Goal: Information Seeking & Learning: Learn about a topic

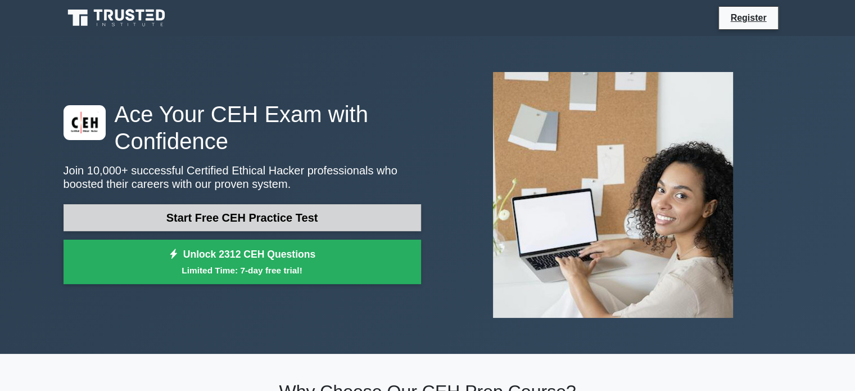
click at [288, 222] on link "Start Free CEH Practice Test" at bounding box center [243, 217] width 358 height 27
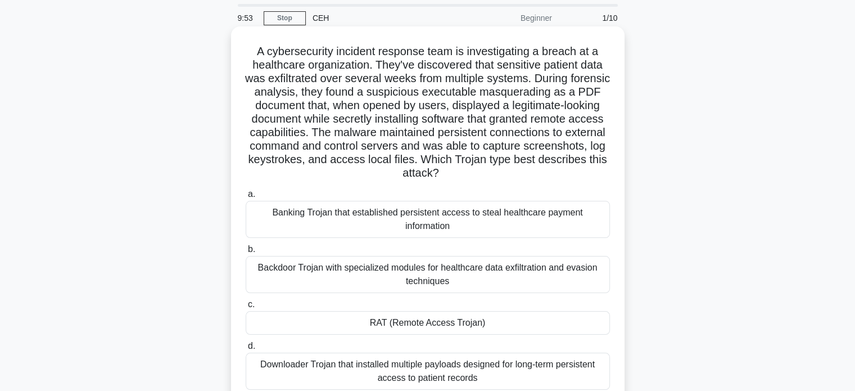
scroll to position [56, 0]
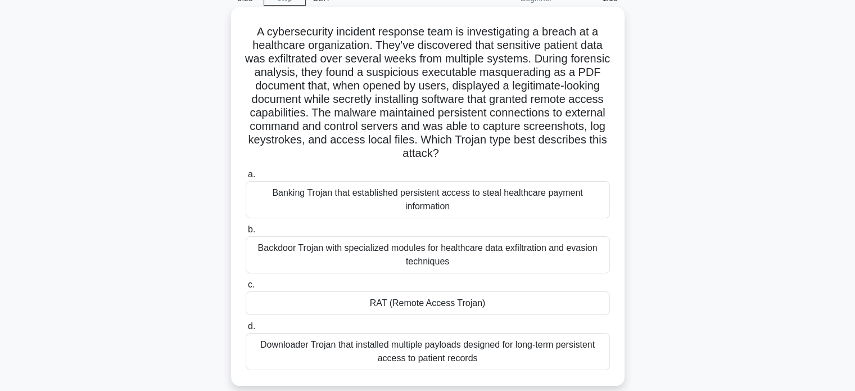
click at [476, 197] on div "Banking Trojan that established persistent access to steal healthcare payment i…" at bounding box center [428, 199] width 364 height 37
click at [246, 178] on input "a. Banking Trojan that established persistent access to steal healthcare paymen…" at bounding box center [246, 174] width 0 height 7
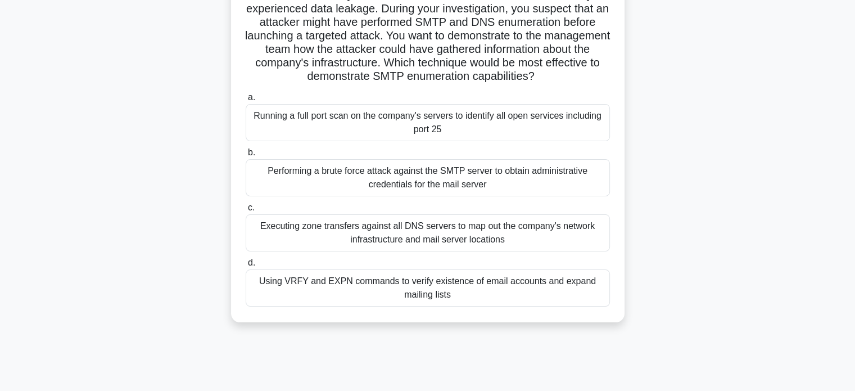
scroll to position [112, 0]
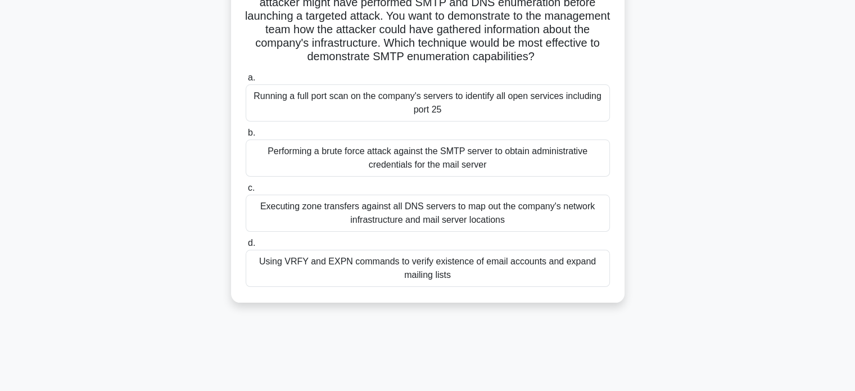
click at [450, 219] on div "Executing zone transfers against all DNS servers to map out the company's netwo…" at bounding box center [428, 213] width 364 height 37
click at [246, 192] on input "c. Executing zone transfers against all DNS servers to map out the company's ne…" at bounding box center [246, 187] width 0 height 7
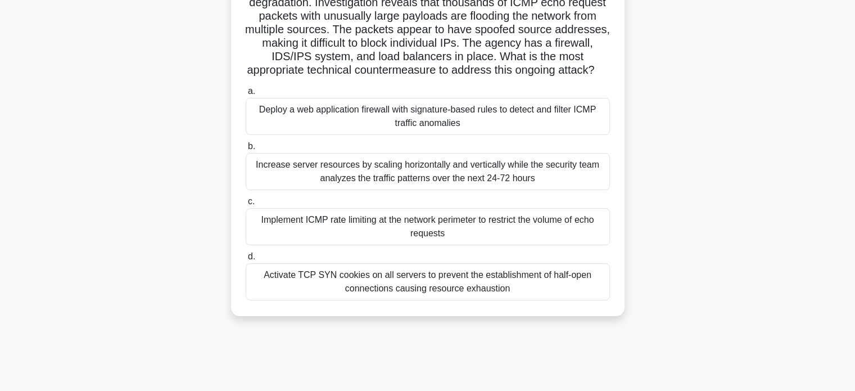
click at [522, 244] on div "Implement ICMP rate limiting at the network perimeter to restrict the volume of…" at bounding box center [428, 226] width 364 height 37
click at [246, 205] on input "c. Implement ICMP rate limiting at the network perimeter to restrict the volume…" at bounding box center [246, 201] width 0 height 7
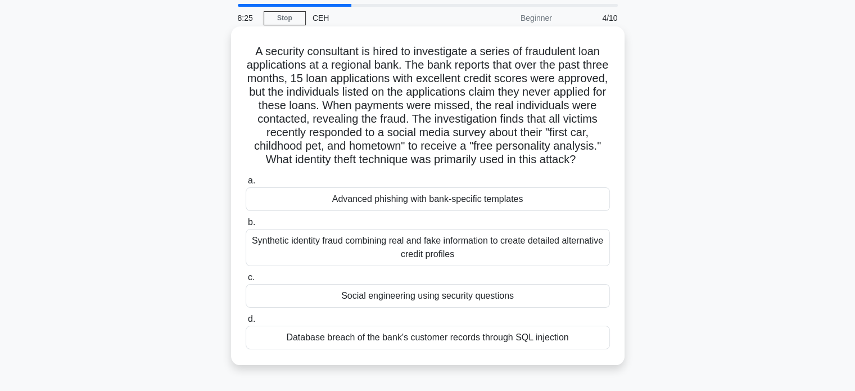
scroll to position [56, 0]
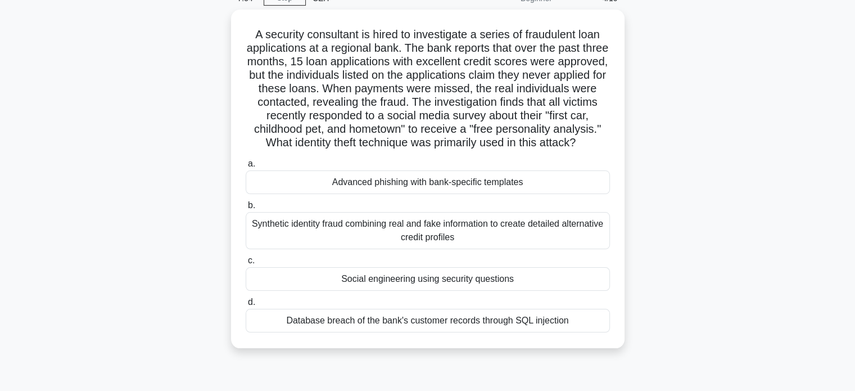
drag, startPoint x: 445, startPoint y: 192, endPoint x: 644, endPoint y: 222, distance: 201.2
click at [644, 222] on div "A security consultant is hired to investigate a series of fraudulent loan appli…" at bounding box center [428, 186] width 742 height 352
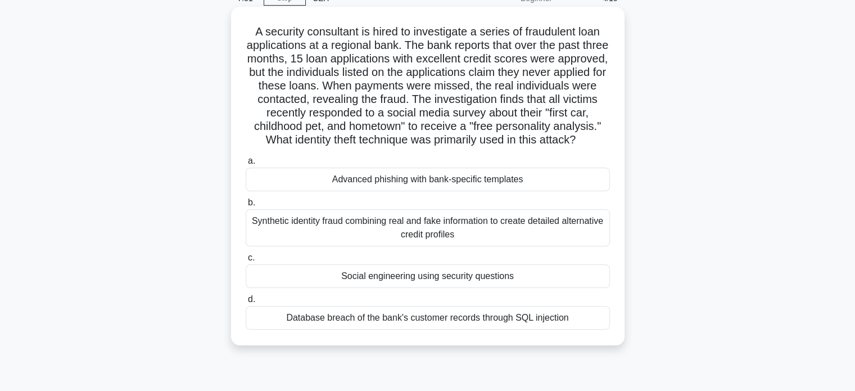
click at [510, 241] on div "Synthetic identity fraud combining real and fake information to create detailed…" at bounding box center [428, 227] width 364 height 37
click at [246, 206] on input "b. Synthetic identity fraud combining real and fake information to create detai…" at bounding box center [246, 202] width 0 height 7
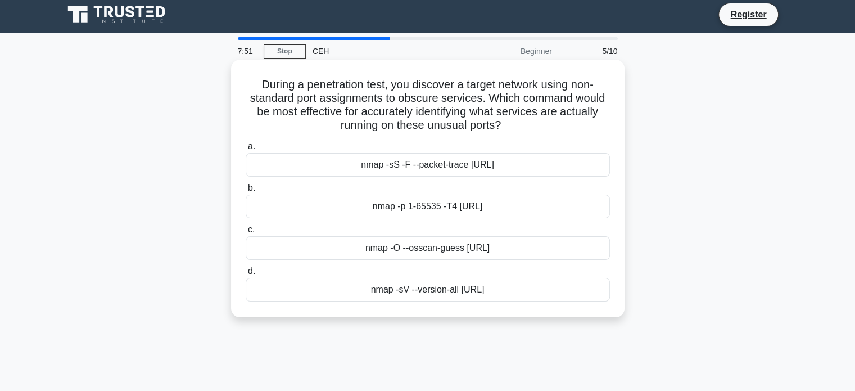
scroll to position [0, 0]
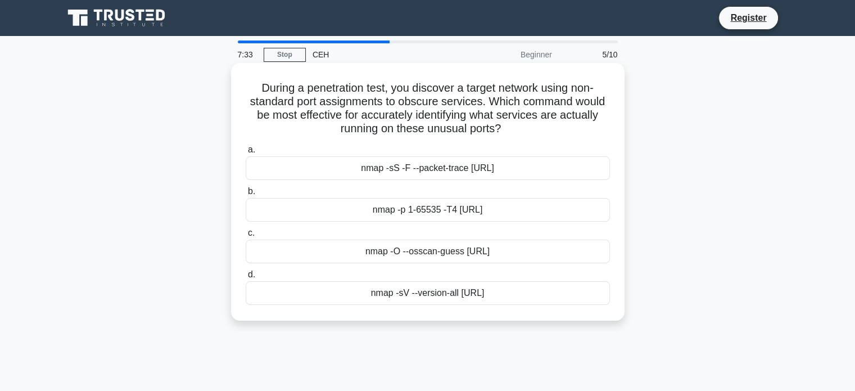
click at [423, 211] on div "nmap -p 1-65535 -T4 10.10.10.0/24" at bounding box center [428, 210] width 364 height 24
click at [246, 195] on input "b. nmap -p 1-65535 -T4 10.10.10.0/24" at bounding box center [246, 191] width 0 height 7
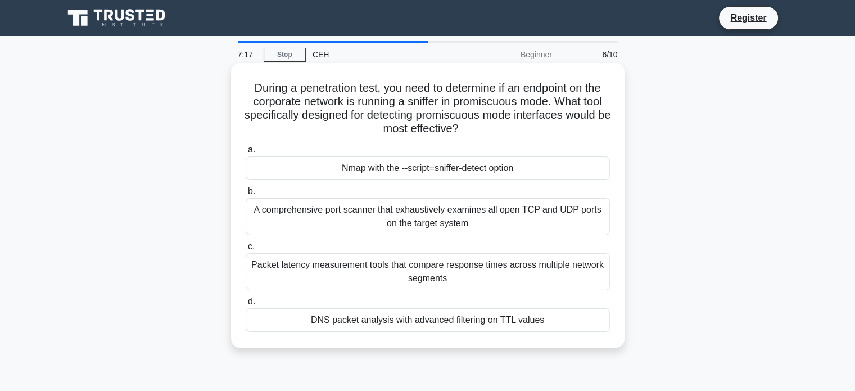
click at [504, 175] on div "Nmap with the --script=sniffer-detect option" at bounding box center [428, 168] width 364 height 24
click at [246, 153] on input "a. Nmap with the --script=sniffer-detect option" at bounding box center [246, 149] width 0 height 7
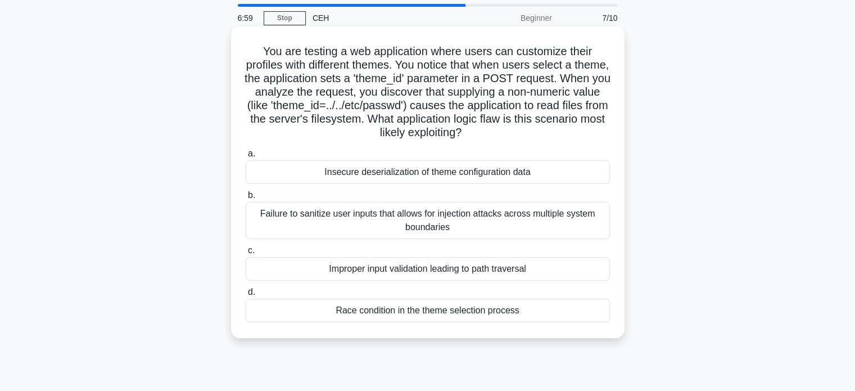
scroll to position [56, 0]
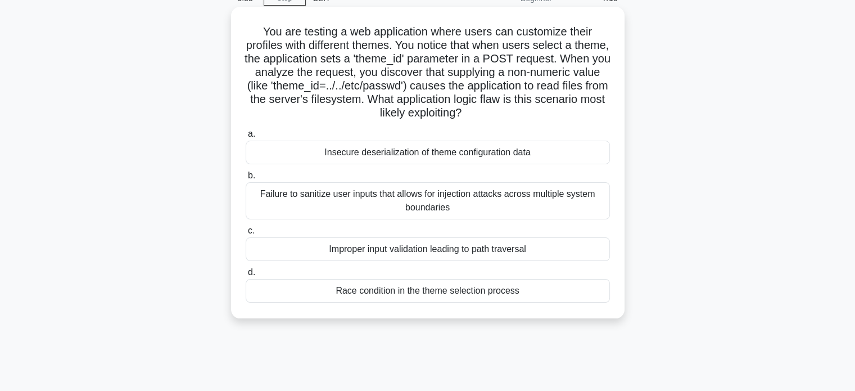
click at [450, 251] on div "Improper input validation leading to path traversal" at bounding box center [428, 249] width 364 height 24
click at [246, 234] on input "c. Improper input validation leading to path traversal" at bounding box center [246, 230] width 0 height 7
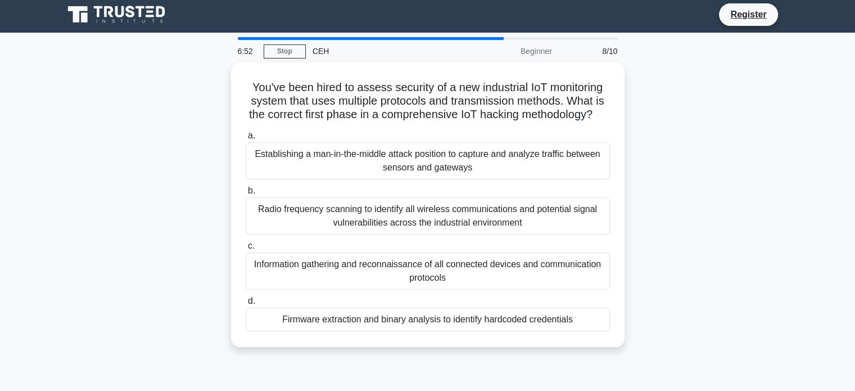
scroll to position [0, 0]
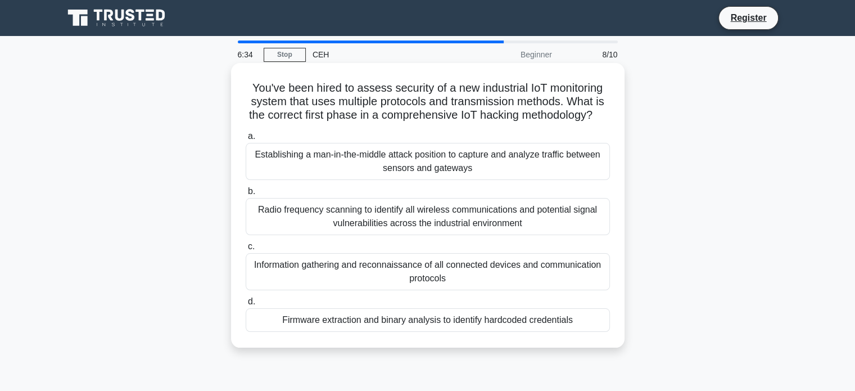
click at [455, 229] on div "Radio frequency scanning to identify all wireless communications and potential …" at bounding box center [428, 216] width 364 height 37
click at [246, 195] on input "b. Radio frequency scanning to identify all wireless communications and potenti…" at bounding box center [246, 191] width 0 height 7
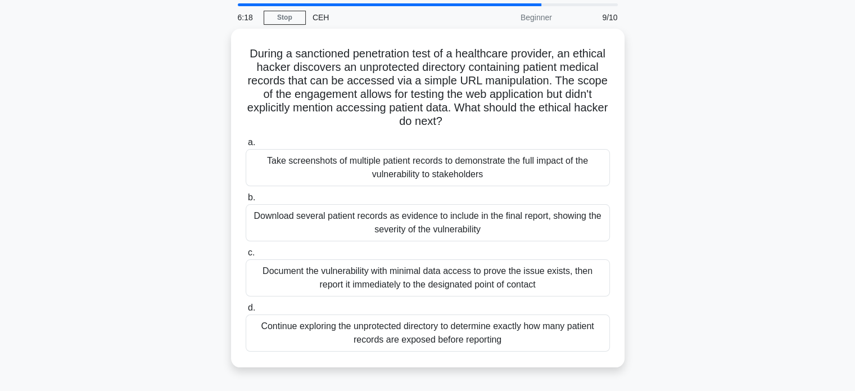
scroll to position [56, 0]
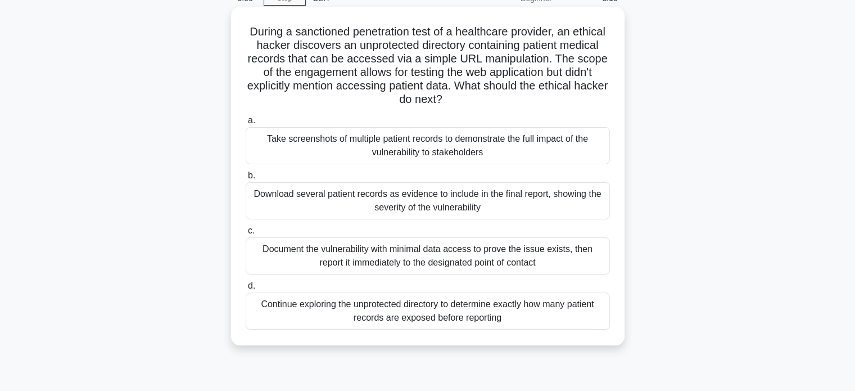
click at [492, 315] on div "Continue exploring the unprotected directory to determine exactly how many pati…" at bounding box center [428, 310] width 364 height 37
click at [246, 290] on input "d. Continue exploring the unprotected directory to determine exactly how many p…" at bounding box center [246, 285] width 0 height 7
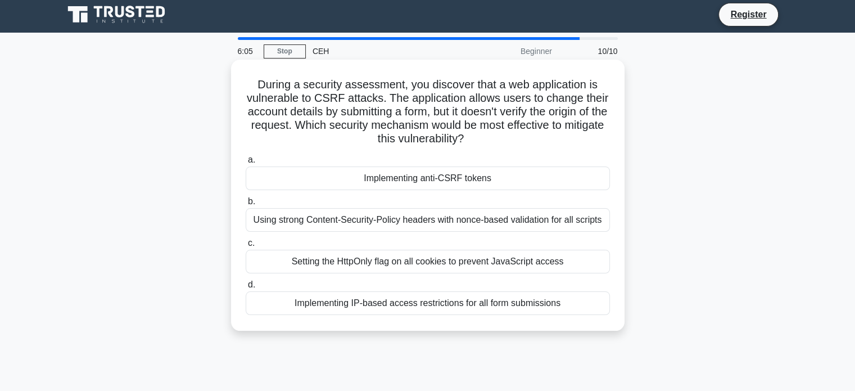
scroll to position [0, 0]
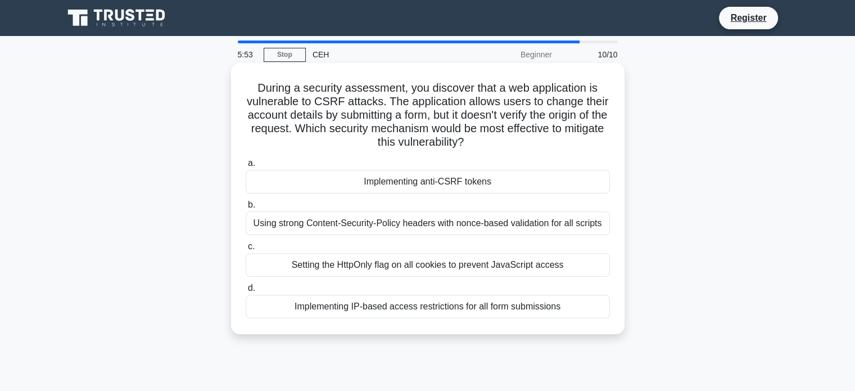
click at [450, 228] on div "Using strong Content-Security-Policy headers with nonce-based validation for al…" at bounding box center [428, 223] width 364 height 24
click at [246, 209] on input "b. Using strong Content-Security-Policy headers with nonce-based validation for…" at bounding box center [246, 204] width 0 height 7
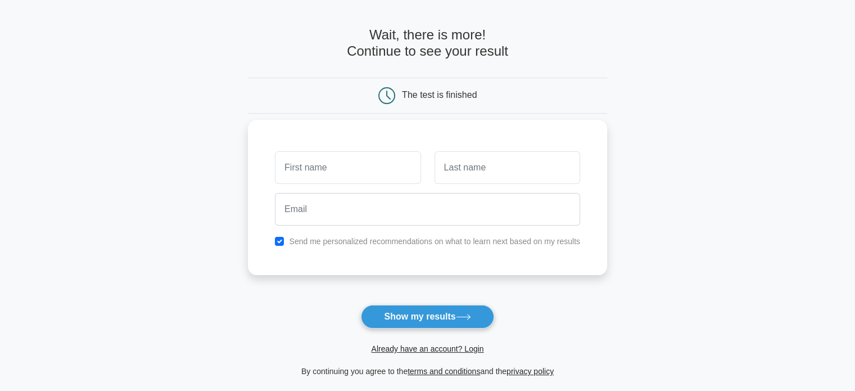
scroll to position [56, 0]
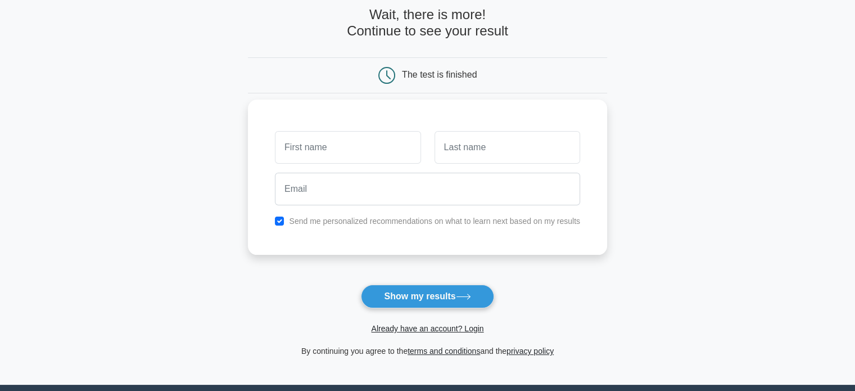
click at [374, 154] on input "text" at bounding box center [348, 147] width 146 height 33
type input "Taiyab"
click at [462, 157] on input "text" at bounding box center [508, 147] width 146 height 33
type input "Lokhandwala"
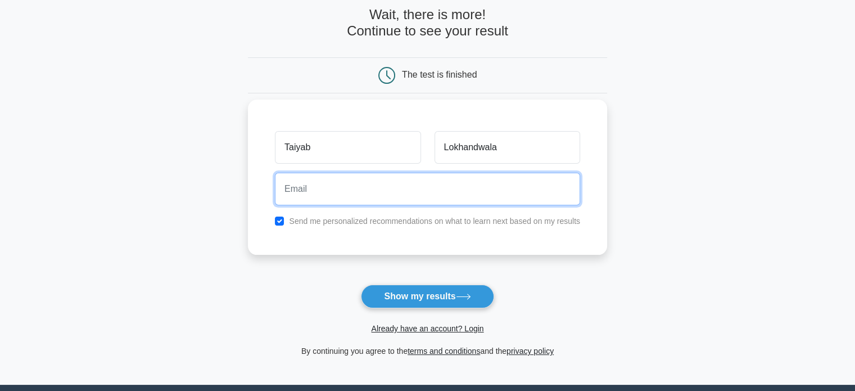
click at [409, 196] on input "email" at bounding box center [427, 189] width 305 height 33
type input "taiyablokhandwala2@gmail.com"
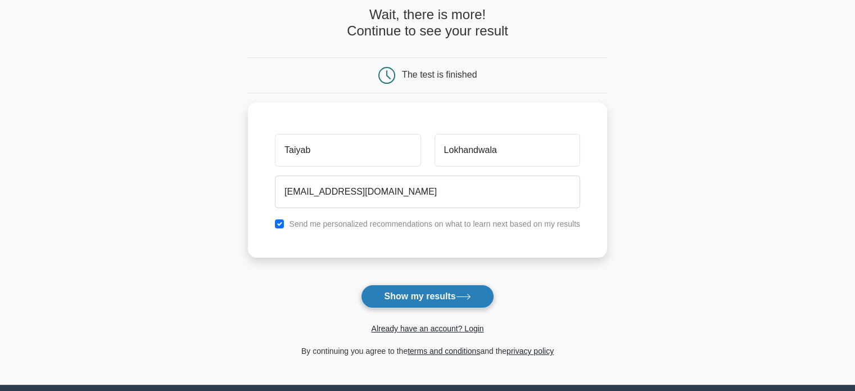
click at [461, 296] on icon at bounding box center [463, 296] width 13 height 5
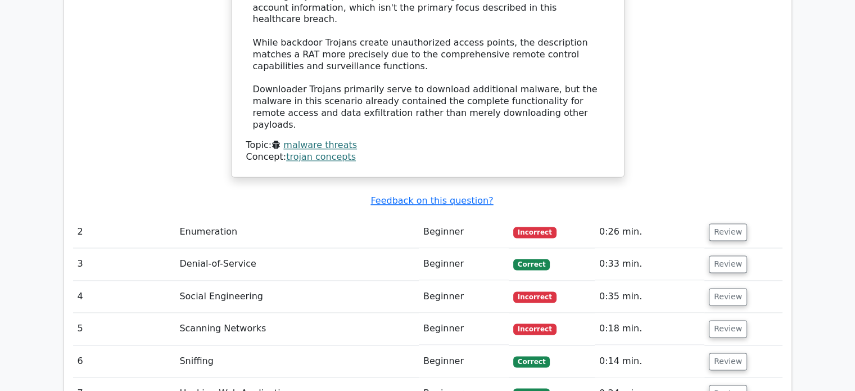
scroll to position [1665, 0]
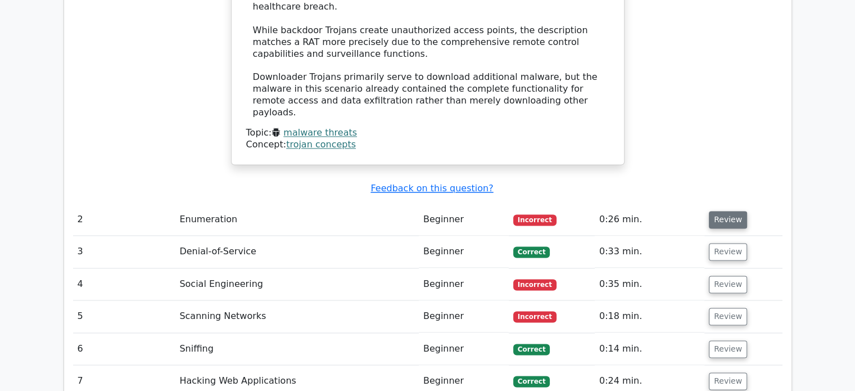
click at [732, 211] on button "Review" at bounding box center [728, 219] width 38 height 17
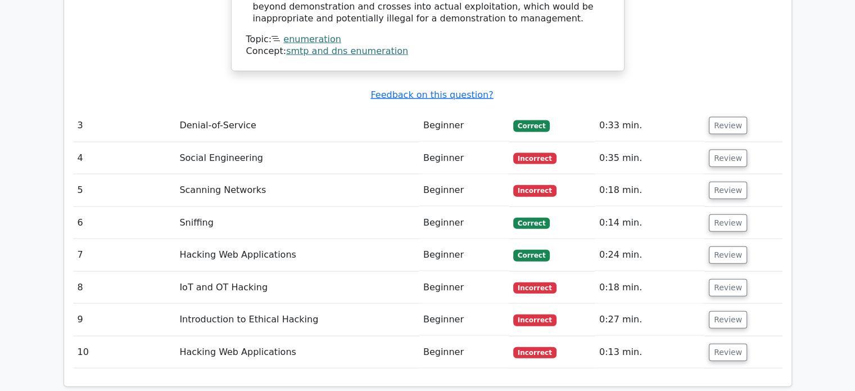
scroll to position [2370, 0]
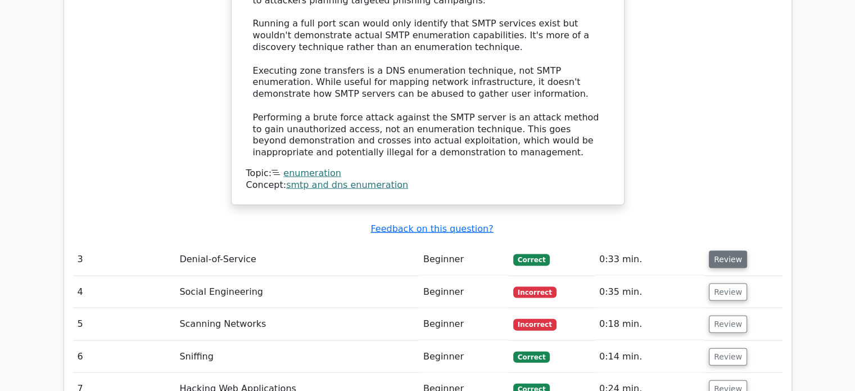
click at [739, 251] on button "Review" at bounding box center [728, 259] width 38 height 17
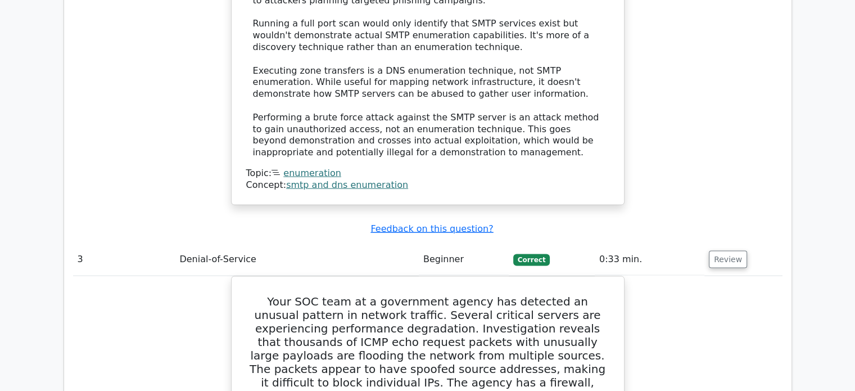
drag, startPoint x: 730, startPoint y: 138, endPoint x: 753, endPoint y: 220, distance: 85.4
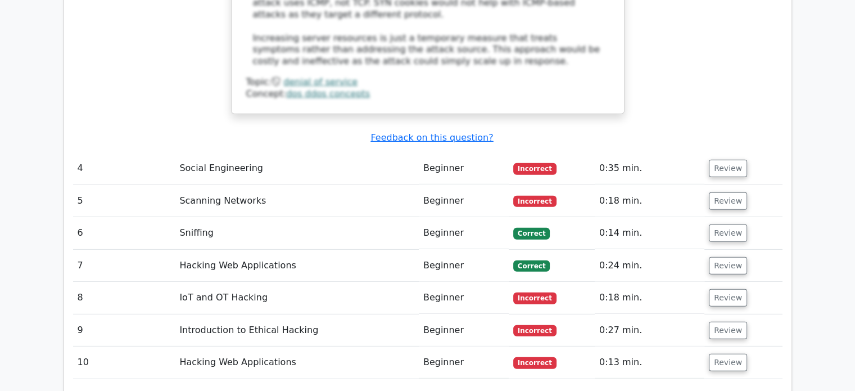
scroll to position [3277, 0]
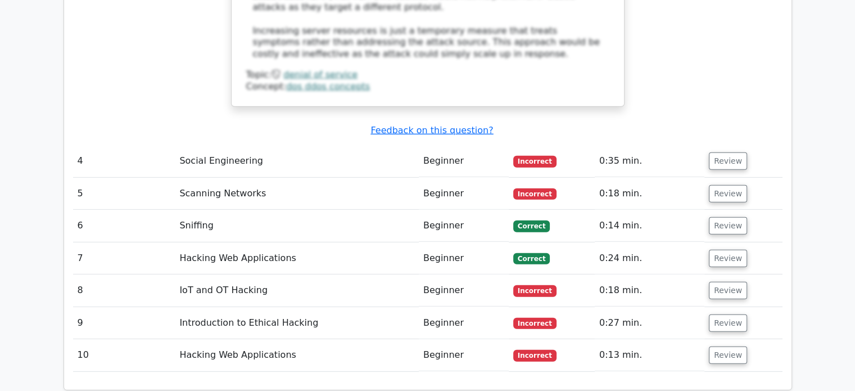
click at [728, 152] on button "Review" at bounding box center [728, 160] width 38 height 17
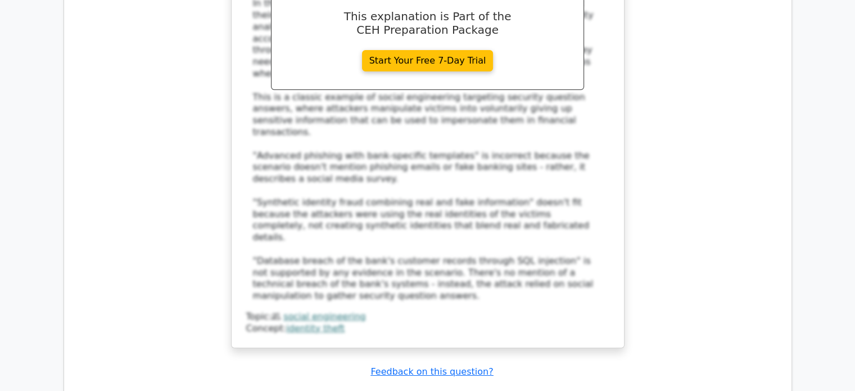
scroll to position [3888, 0]
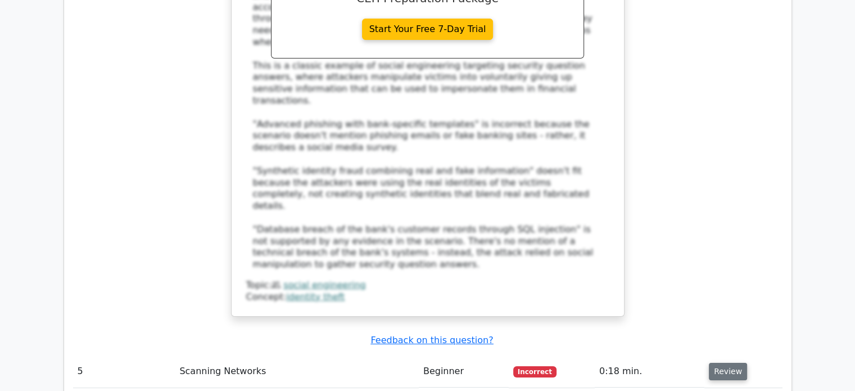
click at [733, 363] on button "Review" at bounding box center [728, 371] width 38 height 17
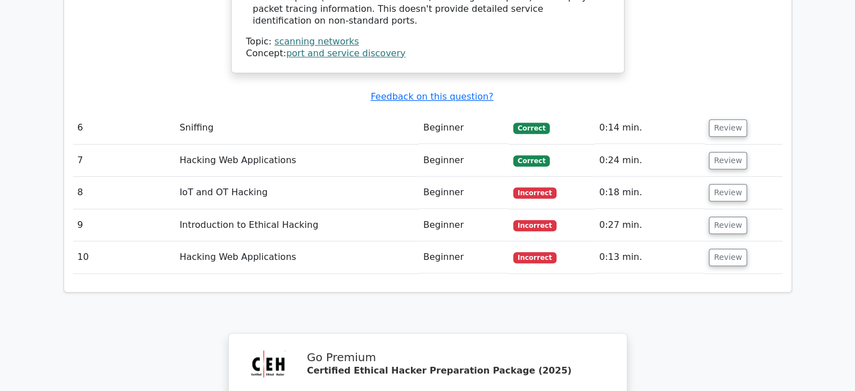
scroll to position [4586, 0]
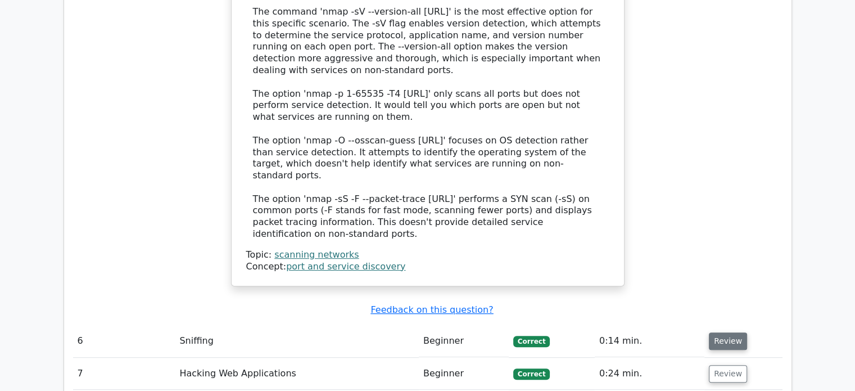
click at [709, 325] on td "Review" at bounding box center [743, 341] width 78 height 32
click at [713, 332] on button "Review" at bounding box center [728, 340] width 38 height 17
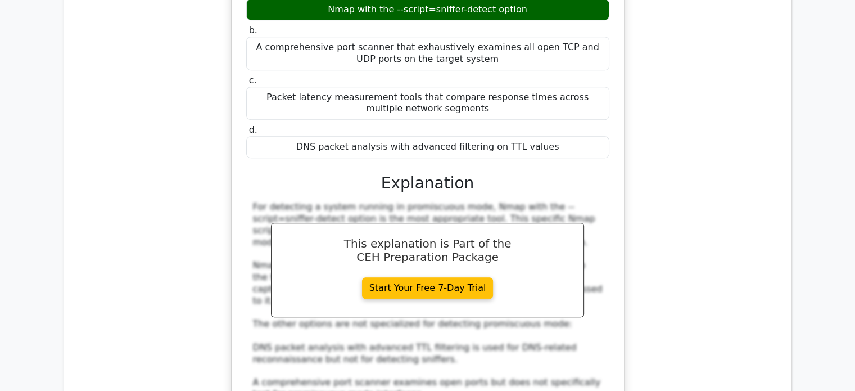
scroll to position [5149, 0]
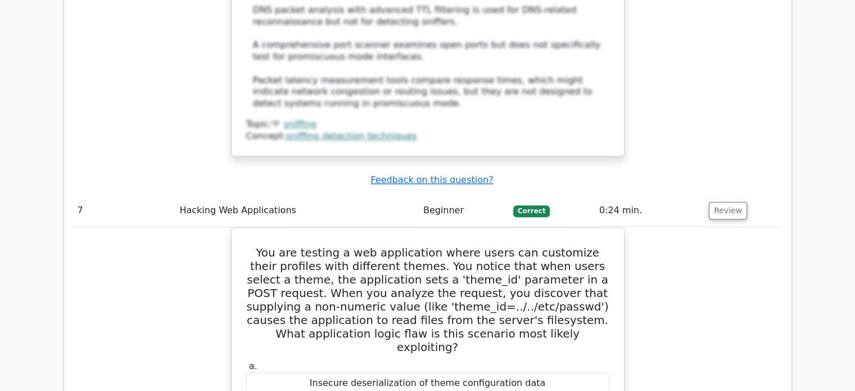
scroll to position [5317, 0]
